Goal: Task Accomplishment & Management: Complete application form

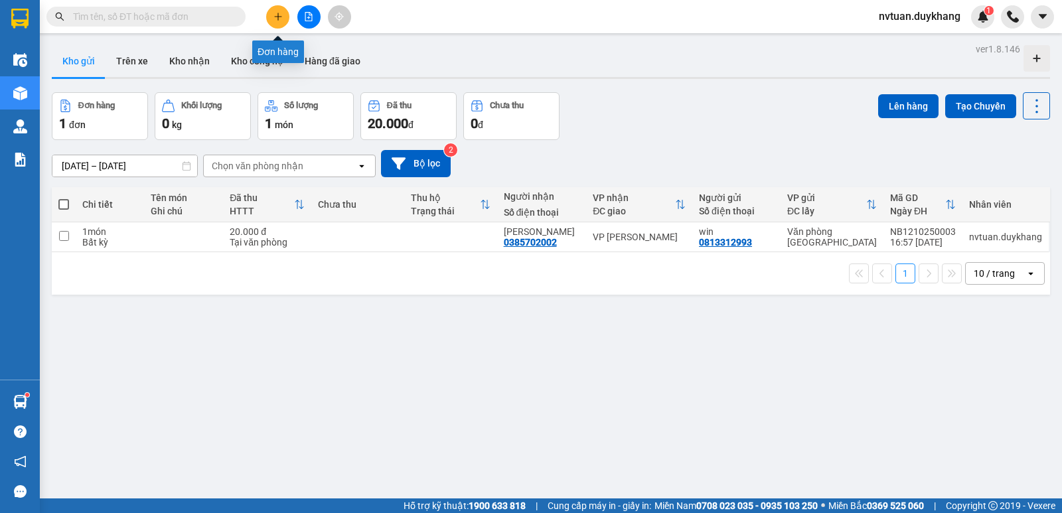
click at [281, 16] on icon "plus" at bounding box center [278, 16] width 9 height 9
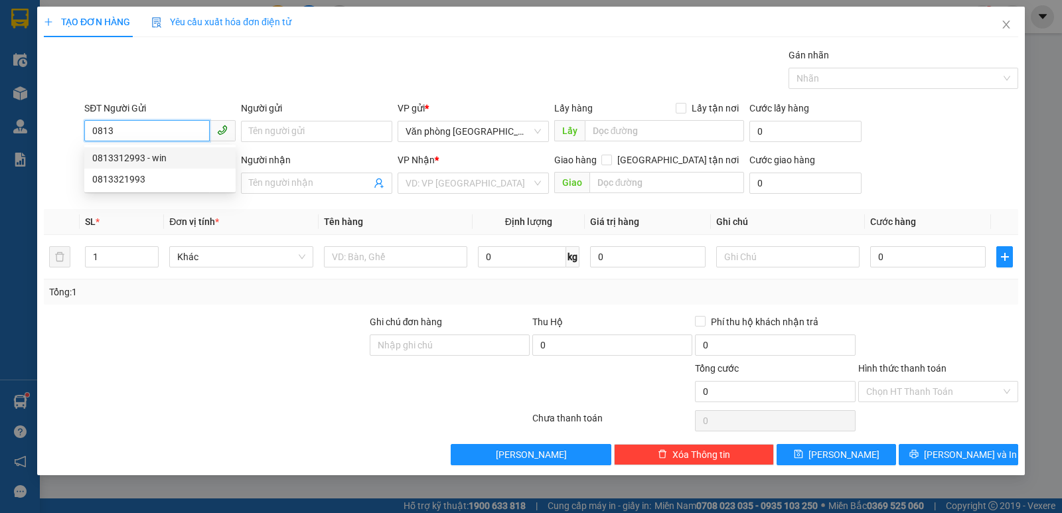
click at [143, 155] on div "0813312993 - win" at bounding box center [159, 158] width 135 height 15
type input "0813312993"
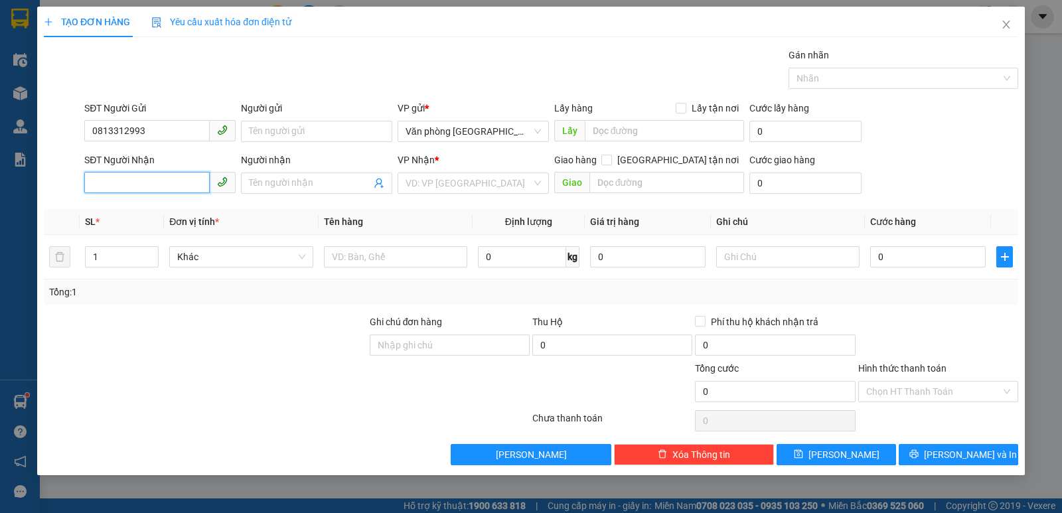
click at [145, 185] on input "SĐT Người Nhận" at bounding box center [146, 182] width 125 height 21
click at [171, 228] on div "0385702002 - [PERSON_NAME]" at bounding box center [159, 231] width 135 height 15
type input "0385702002"
type input "[PERSON_NAME]"
type input "0385702002"
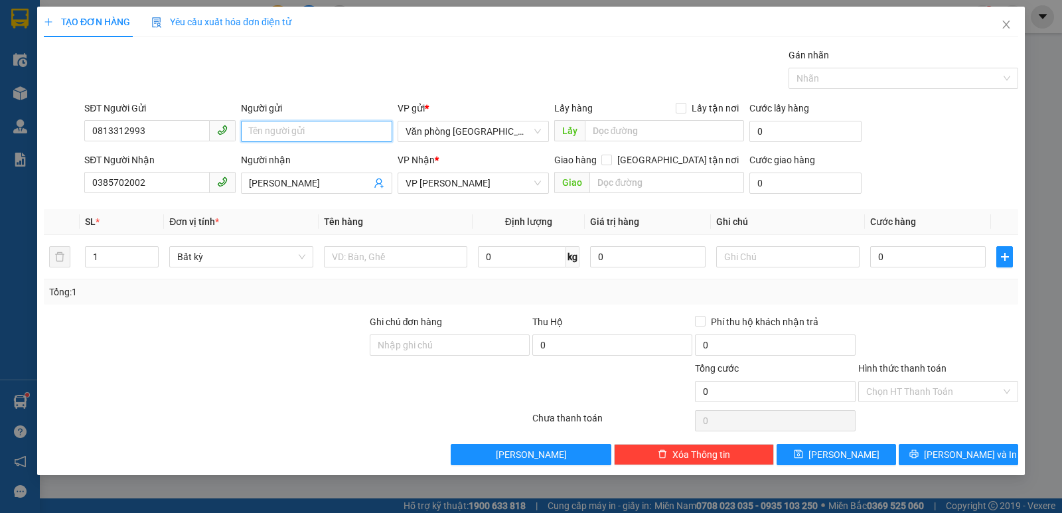
click at [285, 123] on input "Người gửi" at bounding box center [316, 131] width 151 height 21
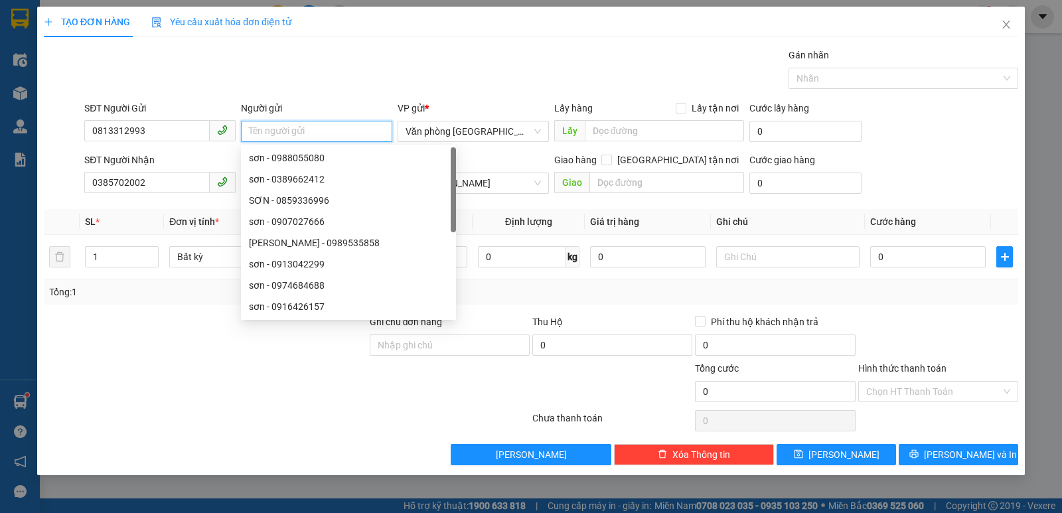
type input "ư"
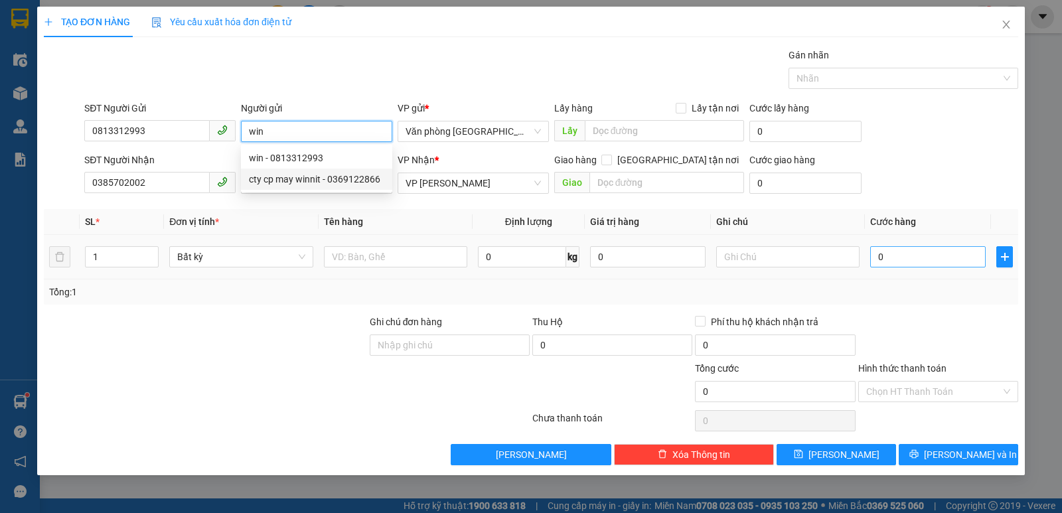
type input "win"
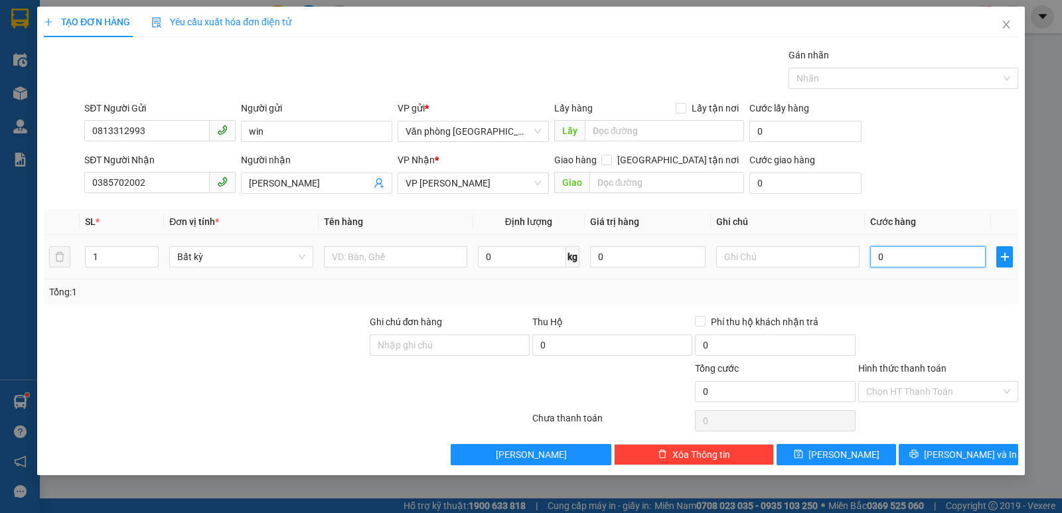
type input "2"
type input "20"
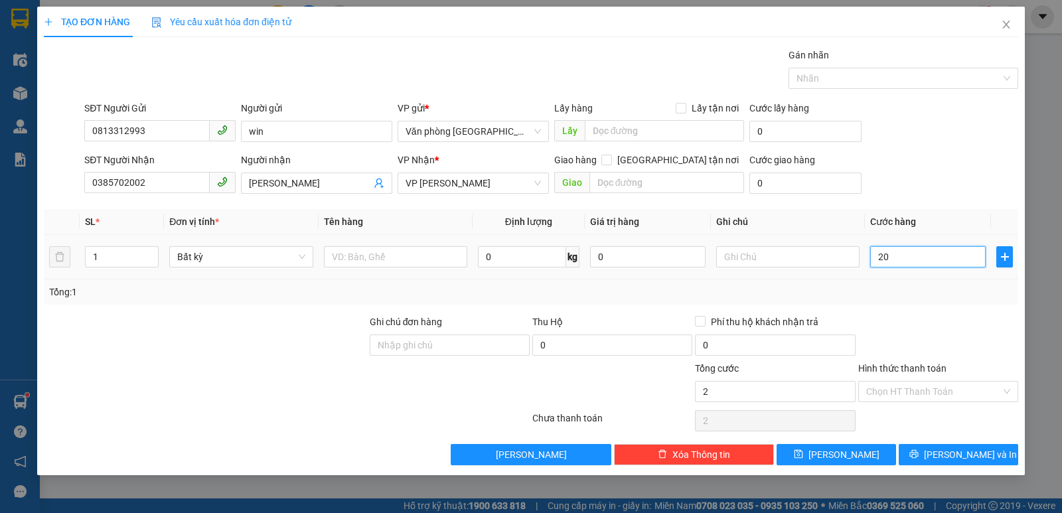
type input "20"
type input "200"
type input "2.000"
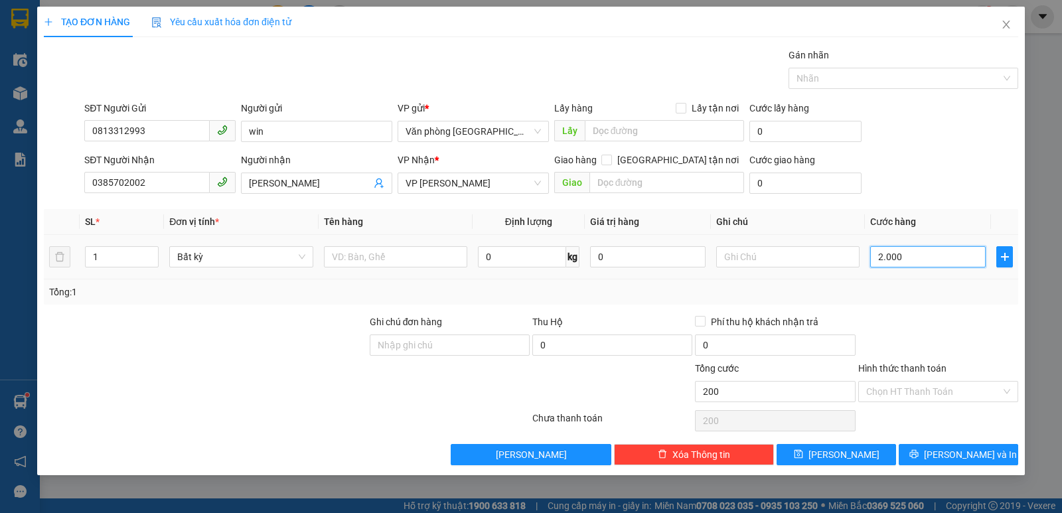
type input "2.000"
type input "20.000"
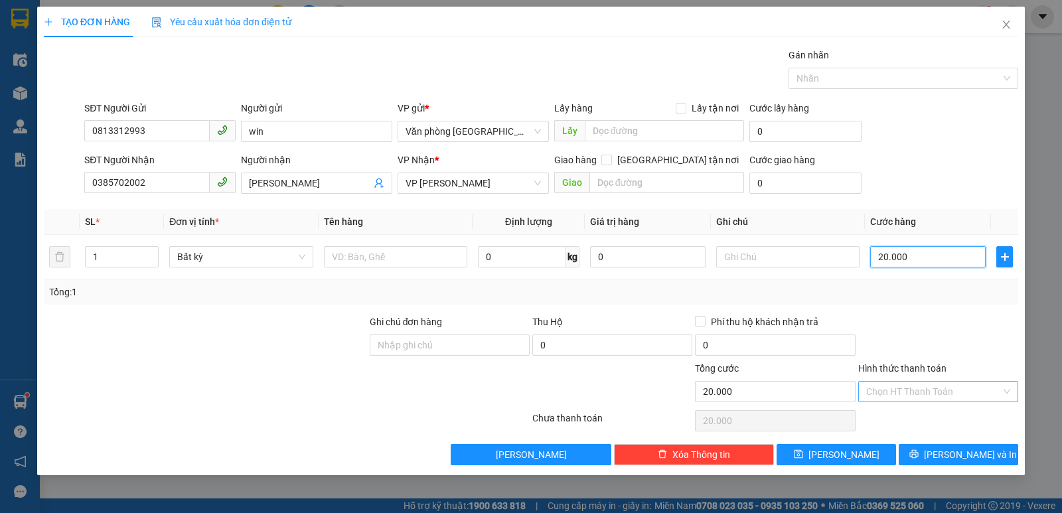
type input "20.000"
click at [921, 394] on input "Hình thức thanh toán" at bounding box center [933, 392] width 135 height 20
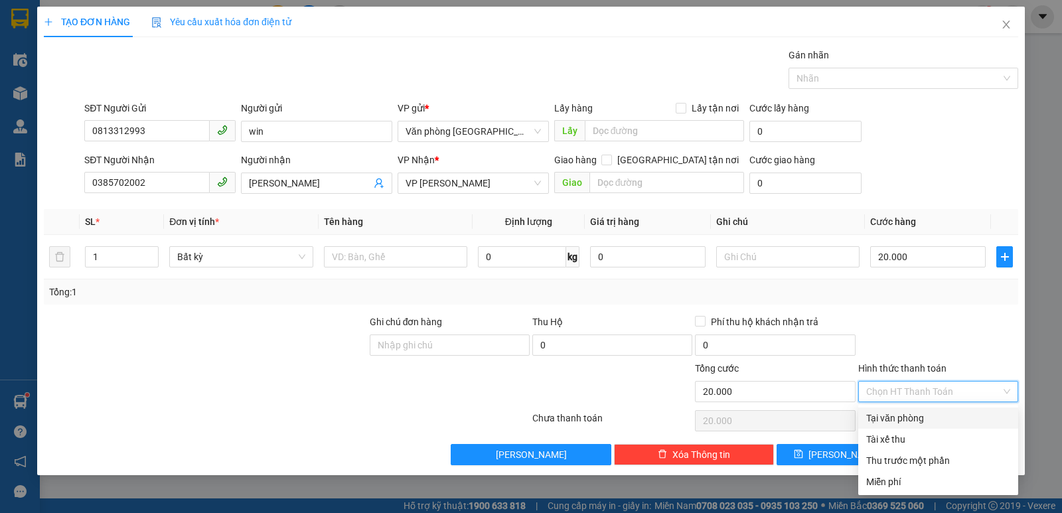
click at [914, 415] on div "Tại văn phòng" at bounding box center [938, 418] width 144 height 15
type input "0"
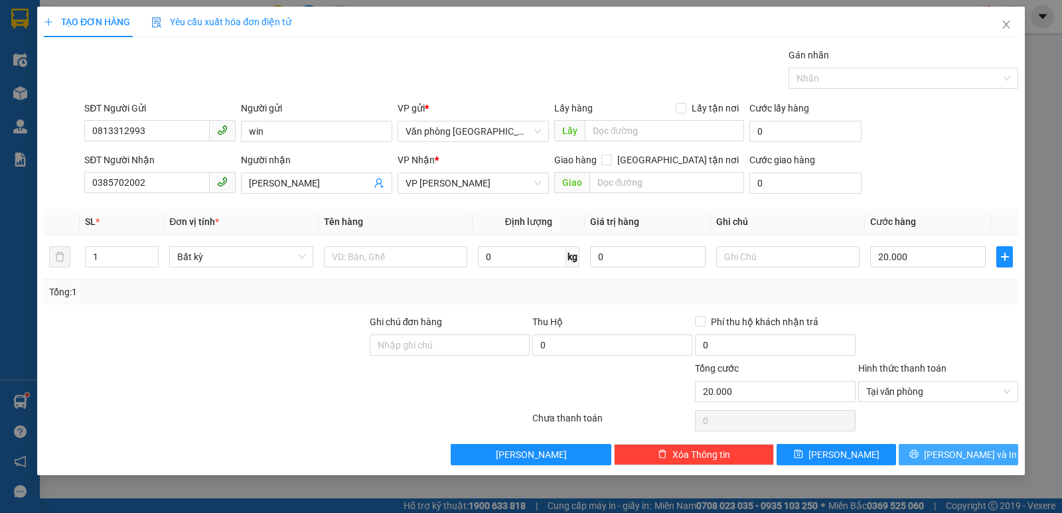
drag, startPoint x: 957, startPoint y: 454, endPoint x: 948, endPoint y: 455, distance: 9.4
click at [953, 454] on span "[PERSON_NAME] và In" at bounding box center [970, 454] width 93 height 15
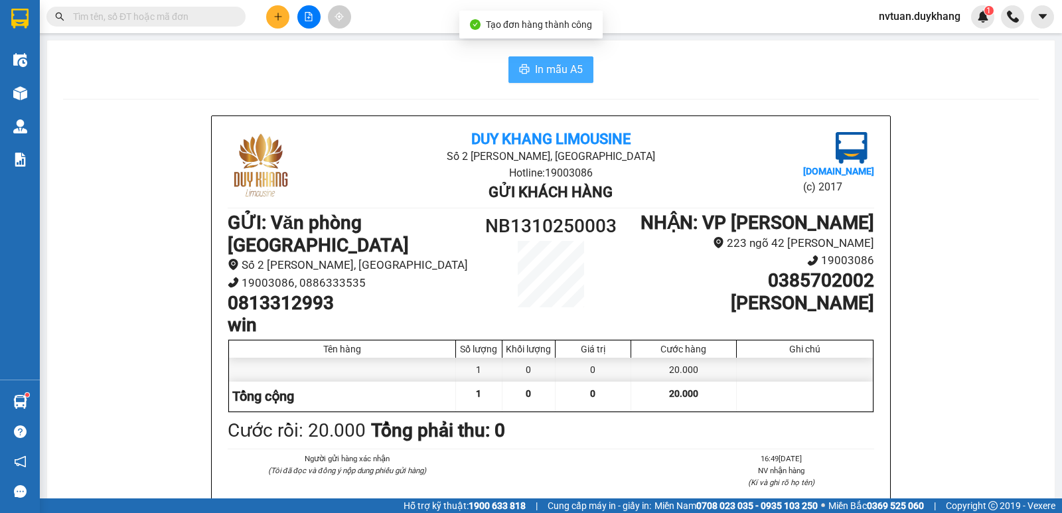
click at [543, 73] on span "In mẫu A5" at bounding box center [559, 69] width 48 height 17
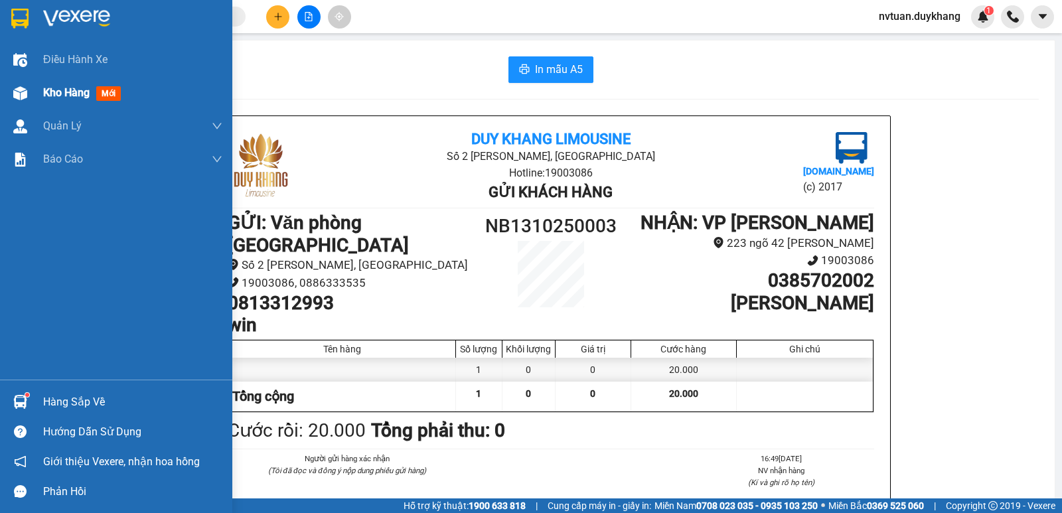
click at [68, 90] on span "Kho hàng" at bounding box center [66, 92] width 46 height 13
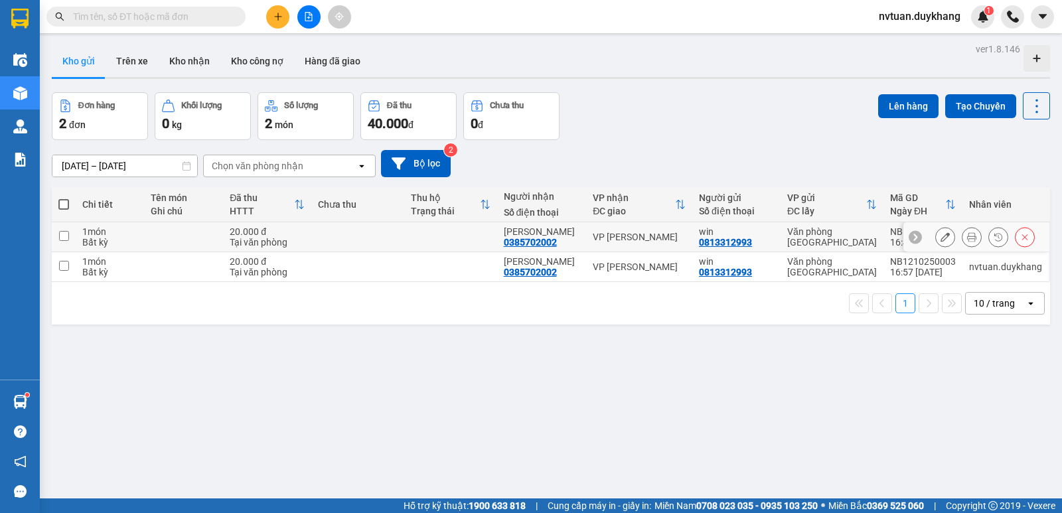
click at [64, 233] on input "checkbox" at bounding box center [64, 236] width 10 height 10
checkbox input "true"
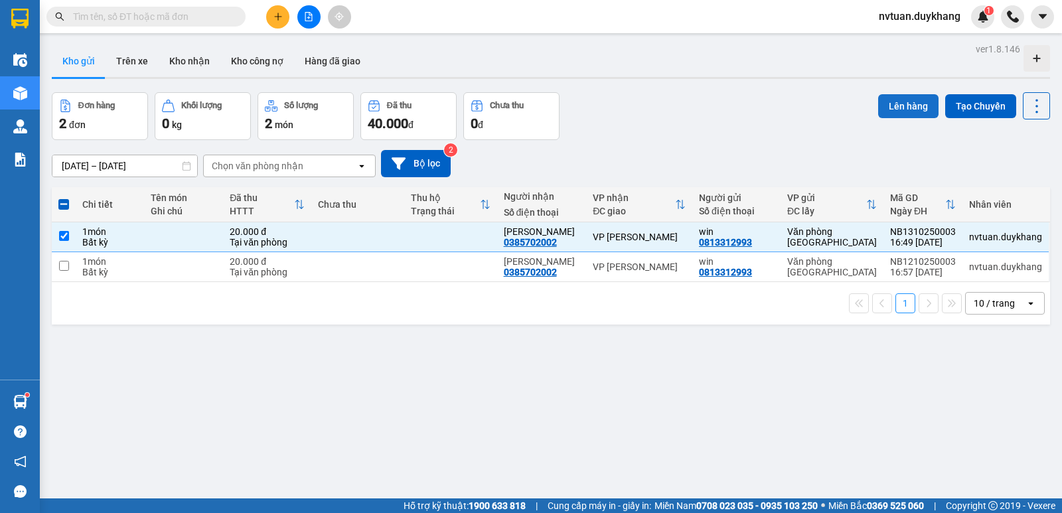
click at [898, 98] on button "Lên hàng" at bounding box center [908, 106] width 60 height 24
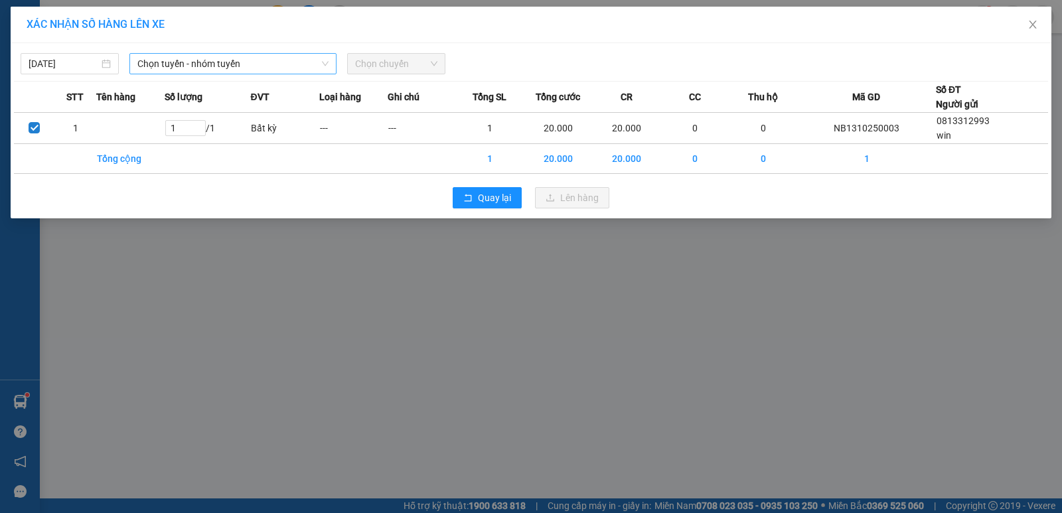
click at [248, 66] on span "Chọn tuyến - nhóm tuyến" at bounding box center [232, 64] width 191 height 20
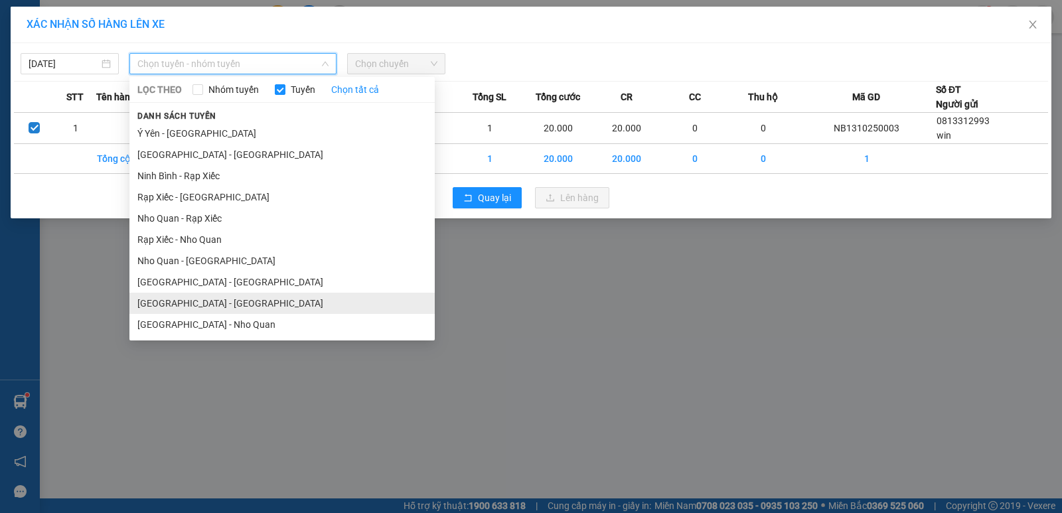
click at [190, 305] on li "[GEOGRAPHIC_DATA] - [GEOGRAPHIC_DATA]" at bounding box center [281, 303] width 305 height 21
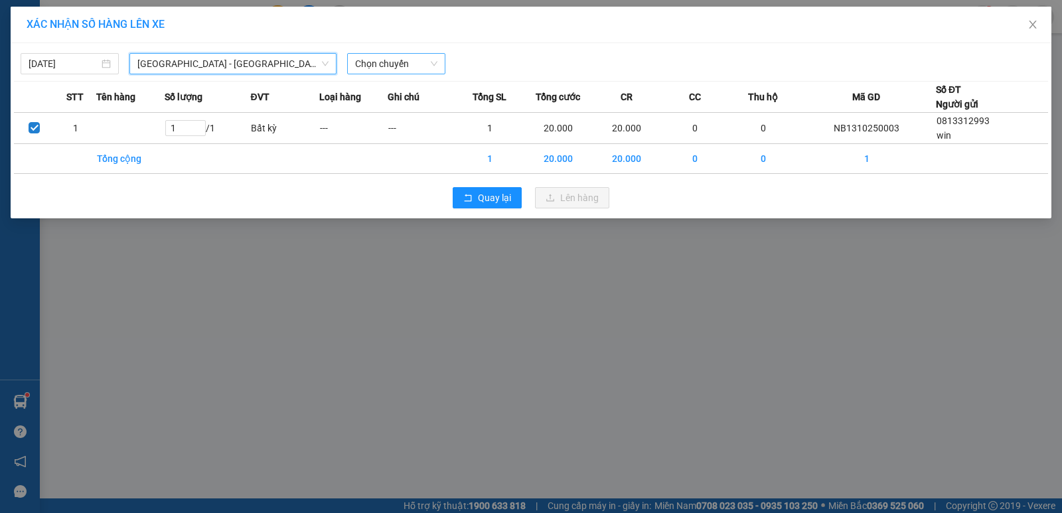
click at [392, 60] on span "Chọn chuyến" at bounding box center [396, 64] width 82 height 20
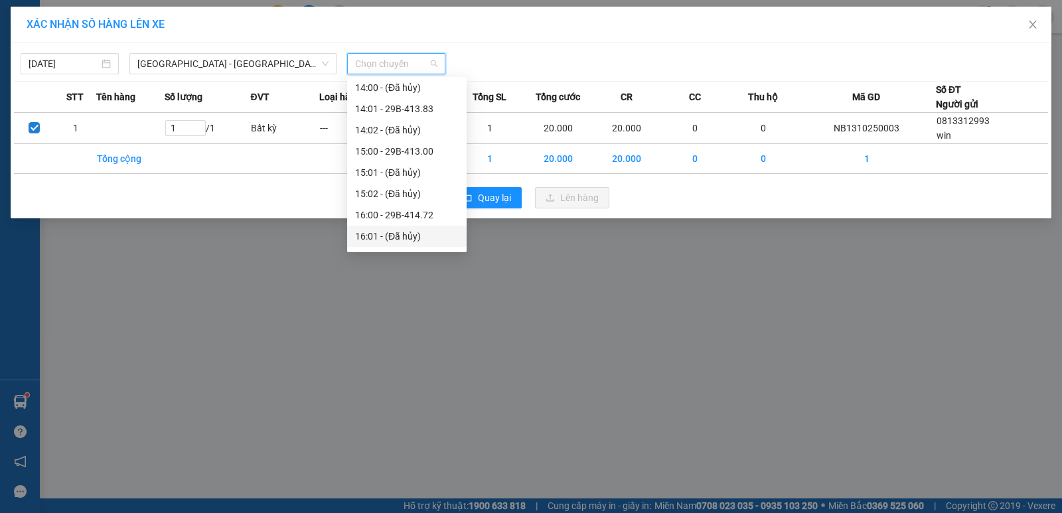
scroll to position [664, 0]
click at [413, 236] on div "17:01 - 29F-012.07" at bounding box center [407, 233] width 104 height 15
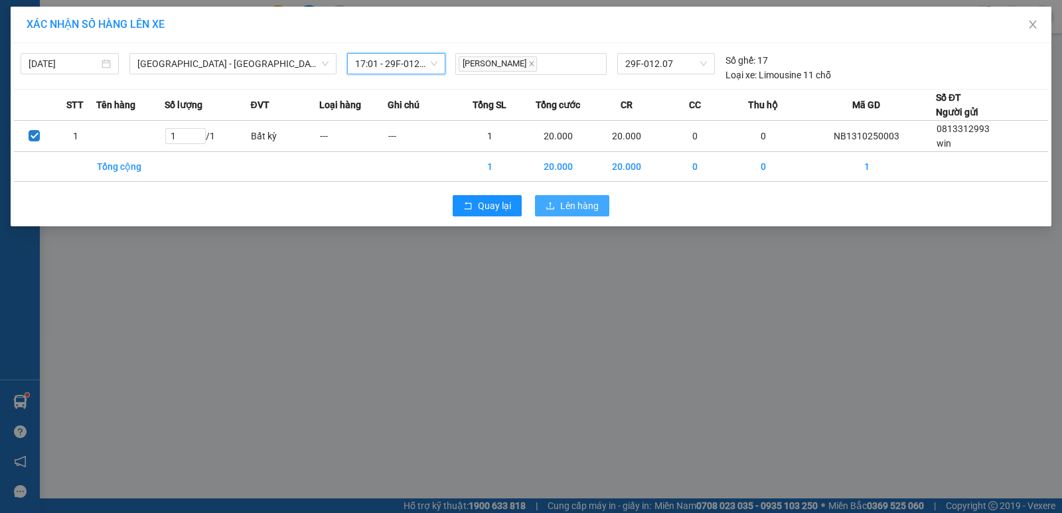
click at [562, 206] on span "Lên hàng" at bounding box center [579, 205] width 39 height 15
